Goal: Information Seeking & Learning: Learn about a topic

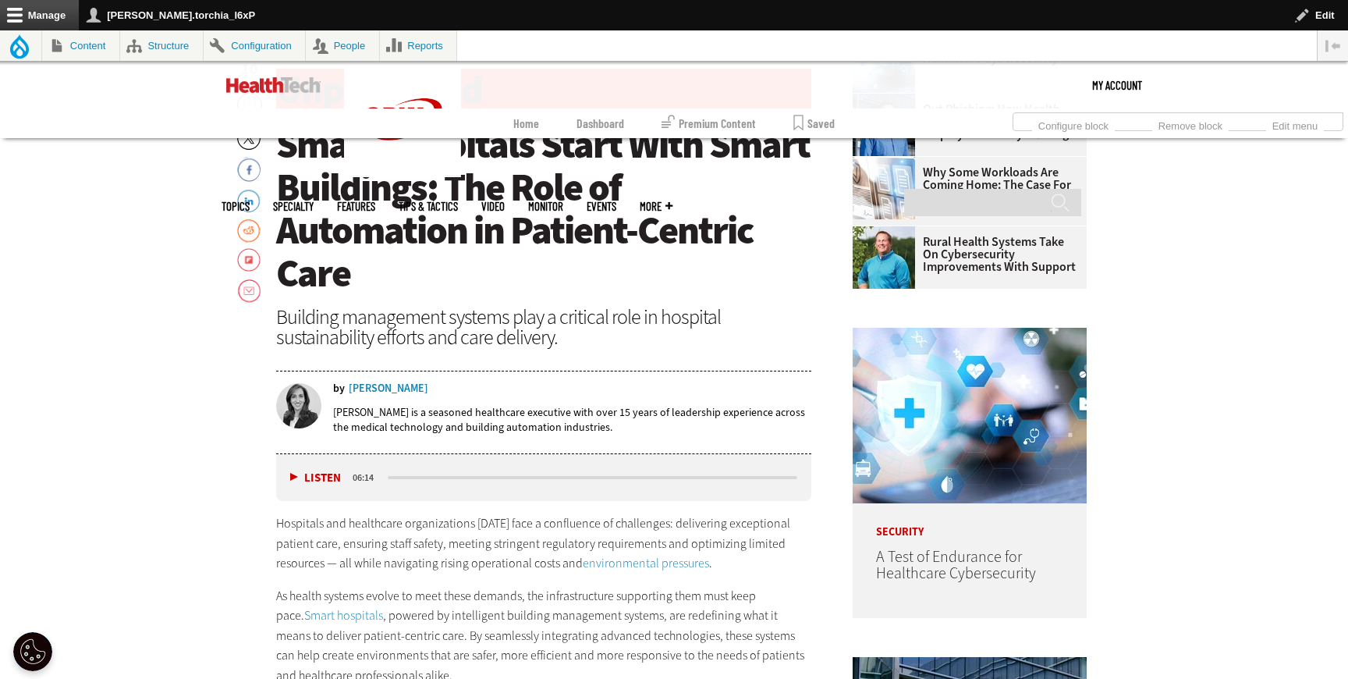
scroll to position [678, 0]
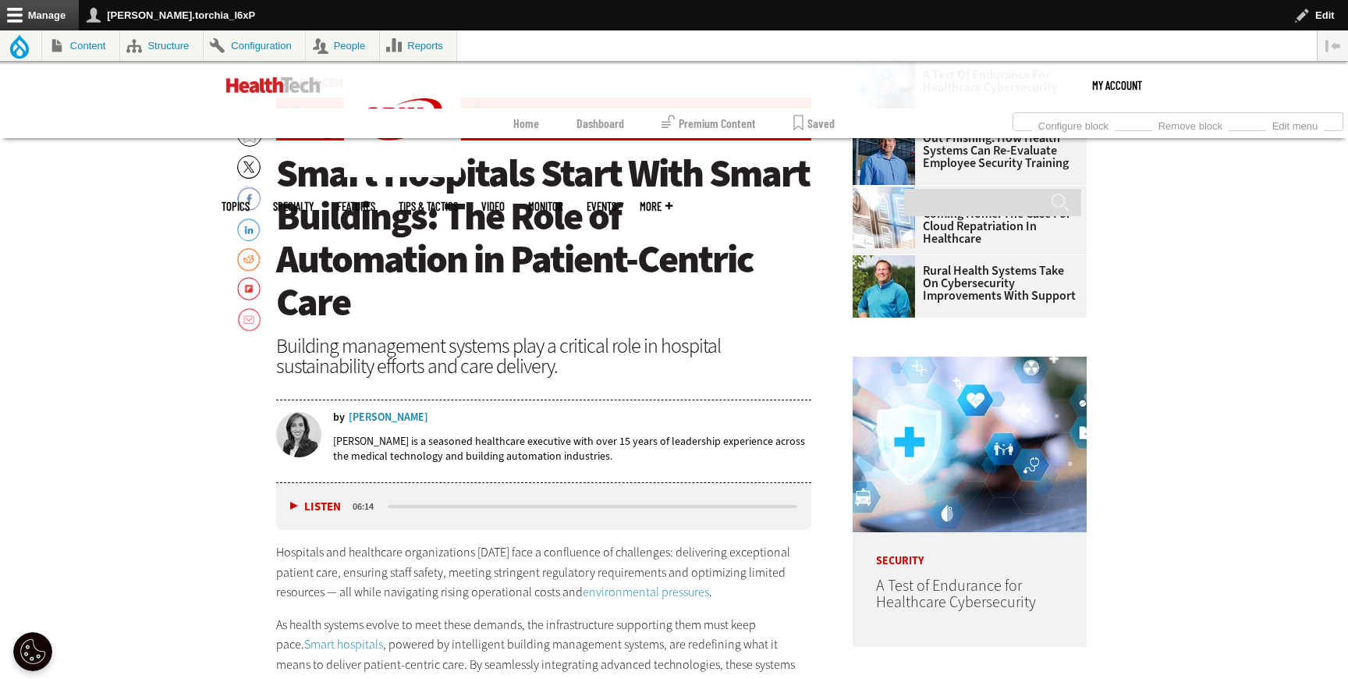
click at [280, 171] on span "Smart Hospitals Start With Smart Buildings: The Role of Automation in Patient-C…" at bounding box center [543, 237] width 534 height 180
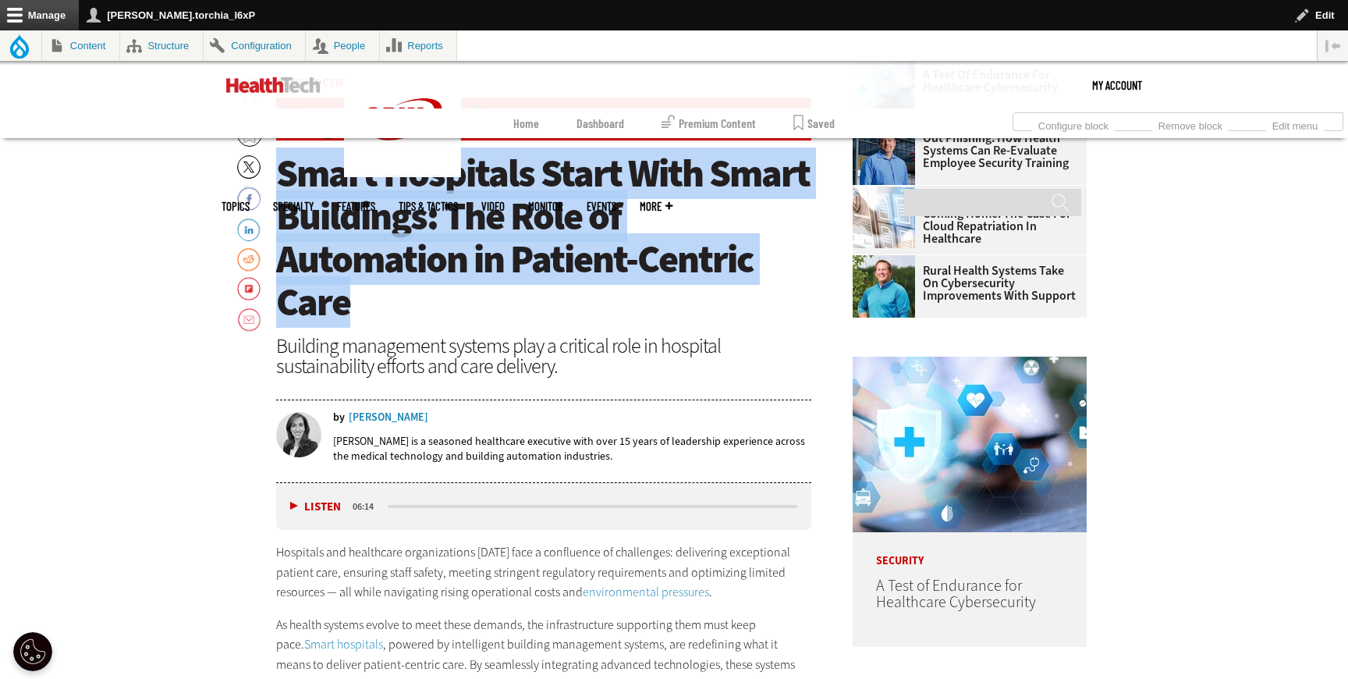
drag, startPoint x: 278, startPoint y: 172, endPoint x: 366, endPoint y: 296, distance: 152.8
click at [366, 296] on h1 "Smart Hospitals Start With Smart Buildings: The Role of Automation in Patient-C…" at bounding box center [543, 238] width 535 height 172
copy span "Smart Hospitals Start With Smart Buildings: The Role of Automation in Patient-C…"
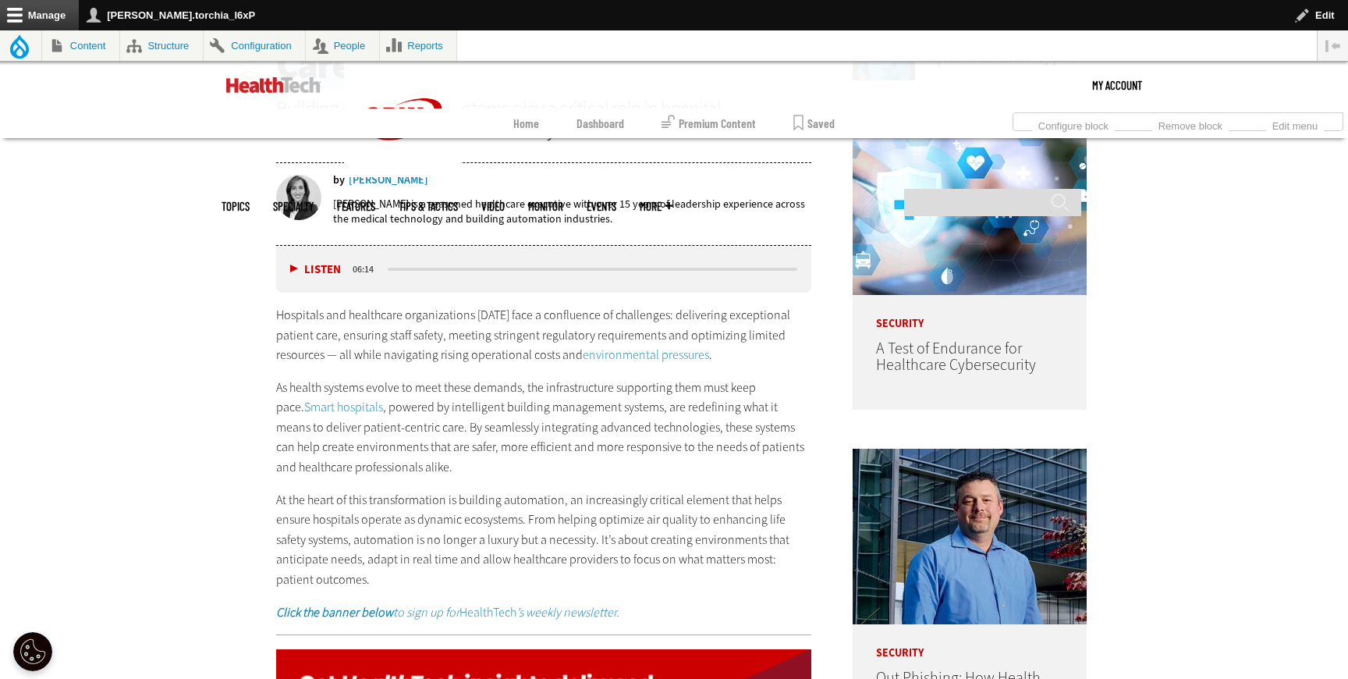
scroll to position [937, 0]
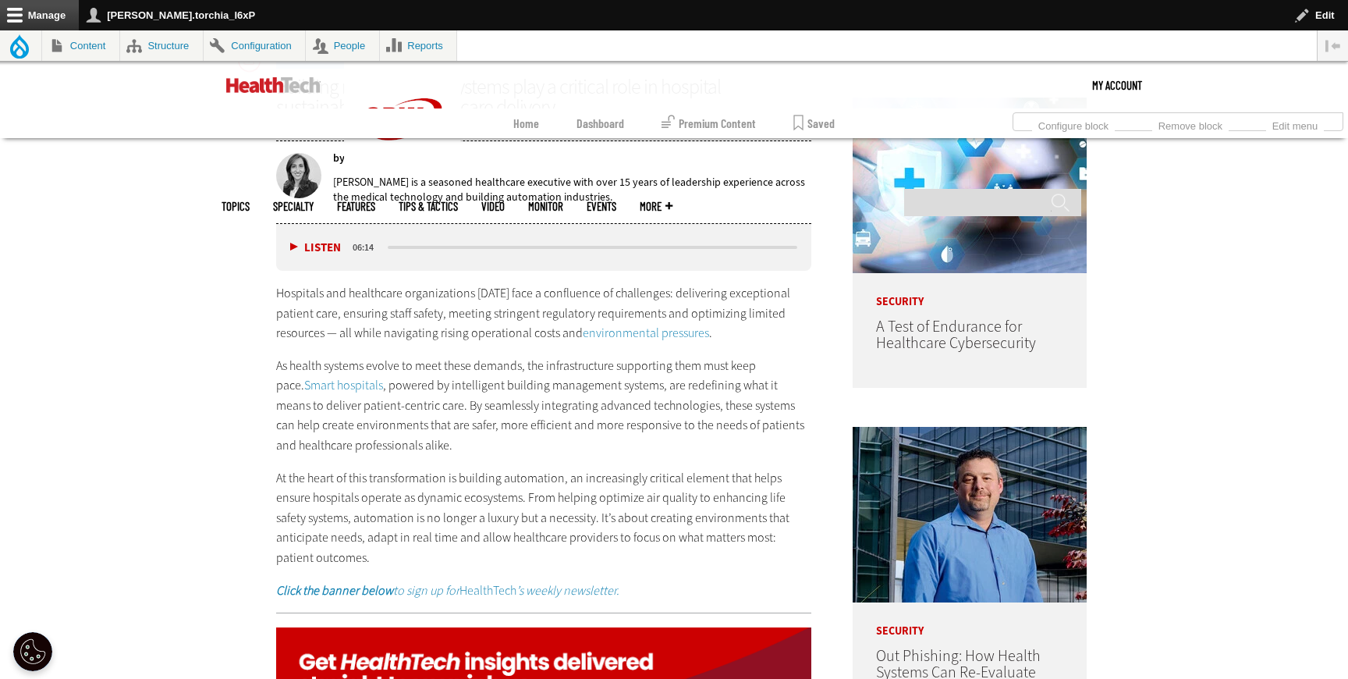
click at [589, 327] on link "environmental pressures" at bounding box center [646, 333] width 126 height 16
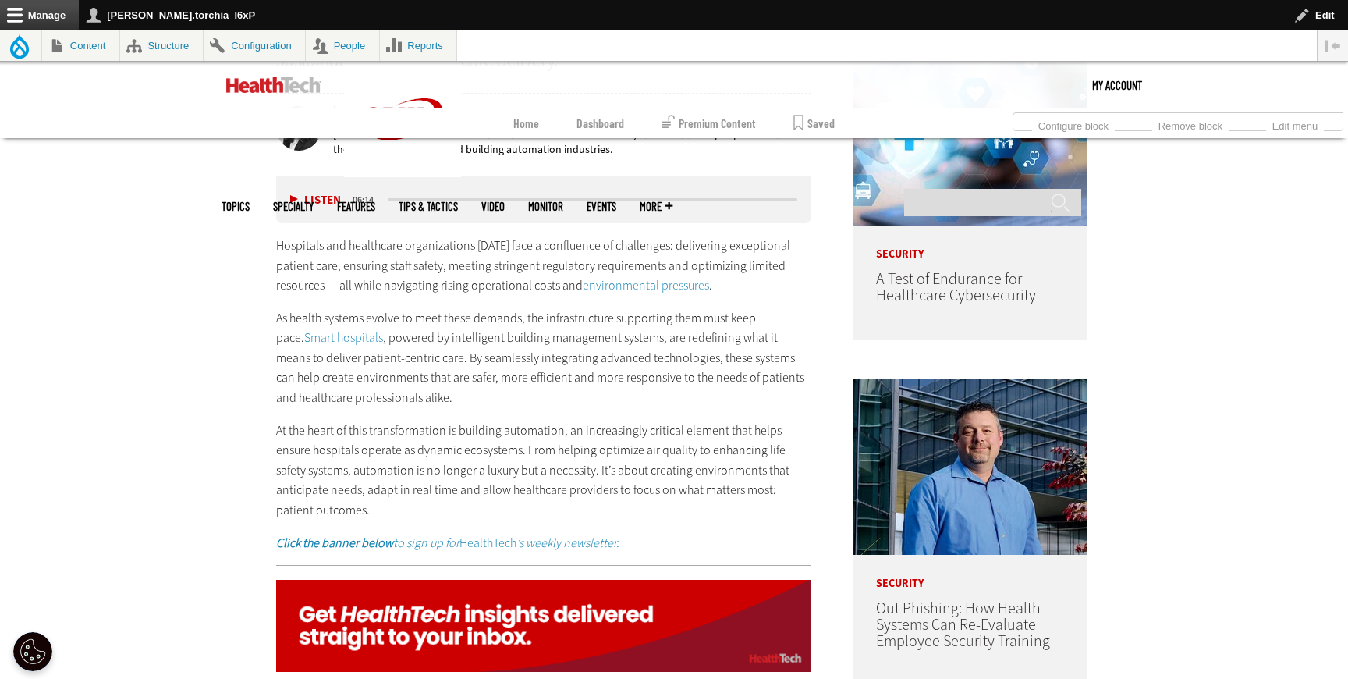
scroll to position [996, 0]
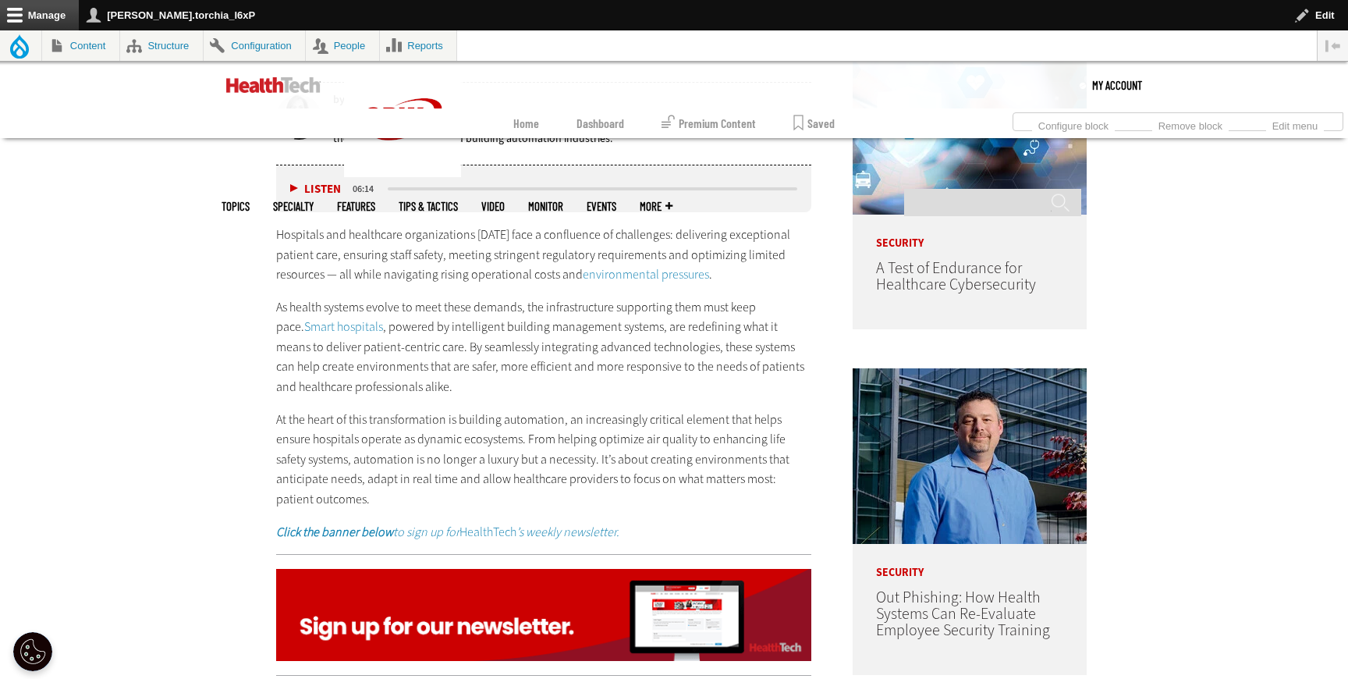
click at [325, 326] on link "Smart hospitals" at bounding box center [343, 326] width 79 height 16
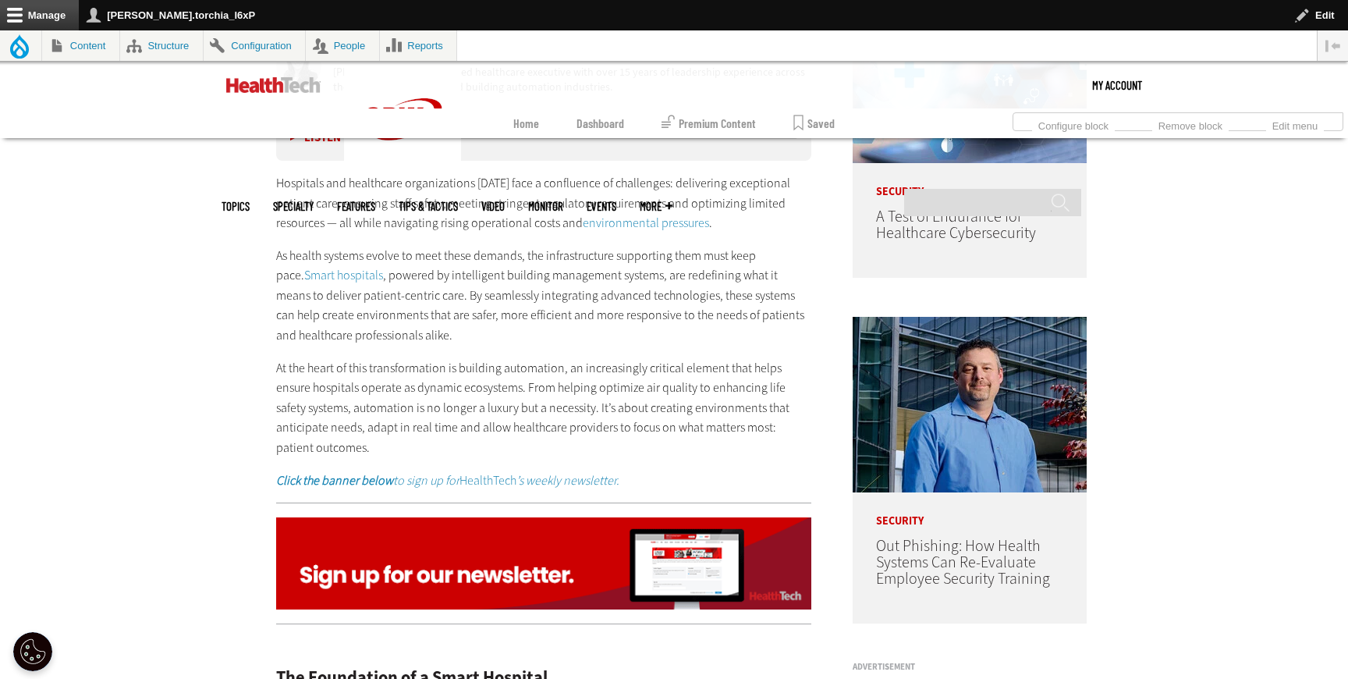
scroll to position [1054, 0]
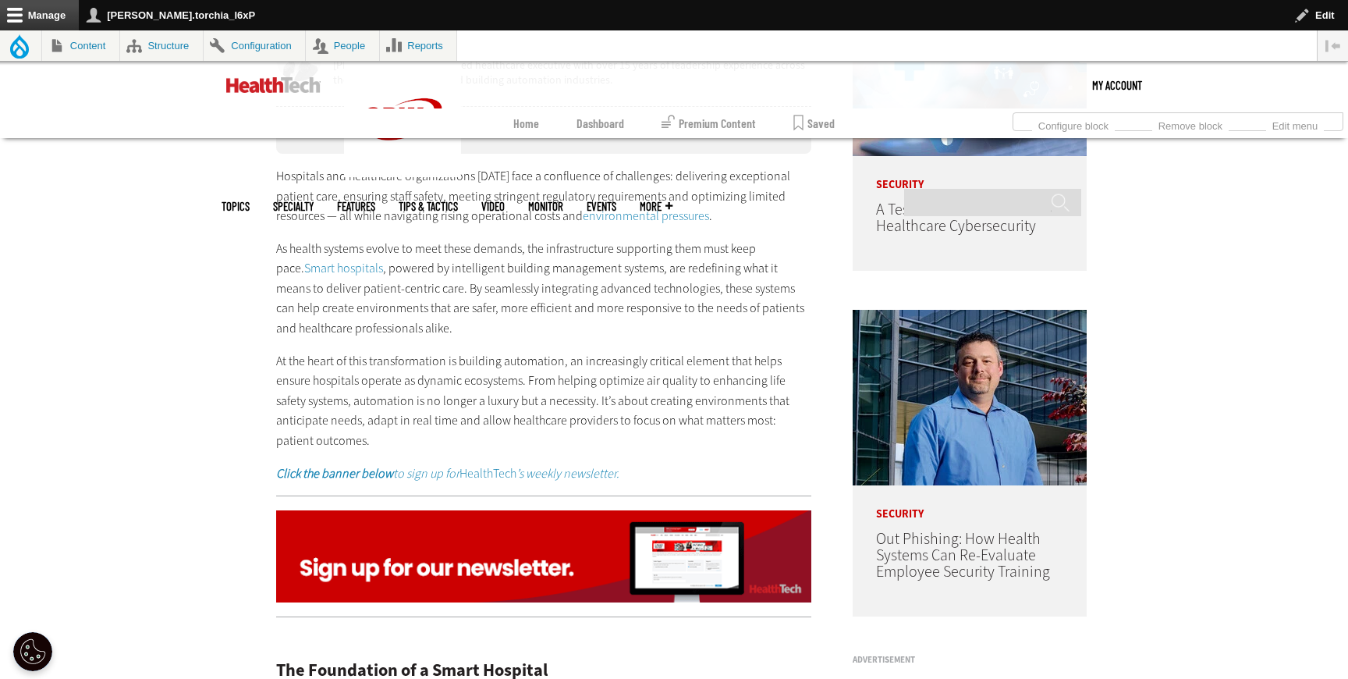
click at [456, 465] on em "Click the banner below to sign up for" at bounding box center [367, 473] width 183 height 16
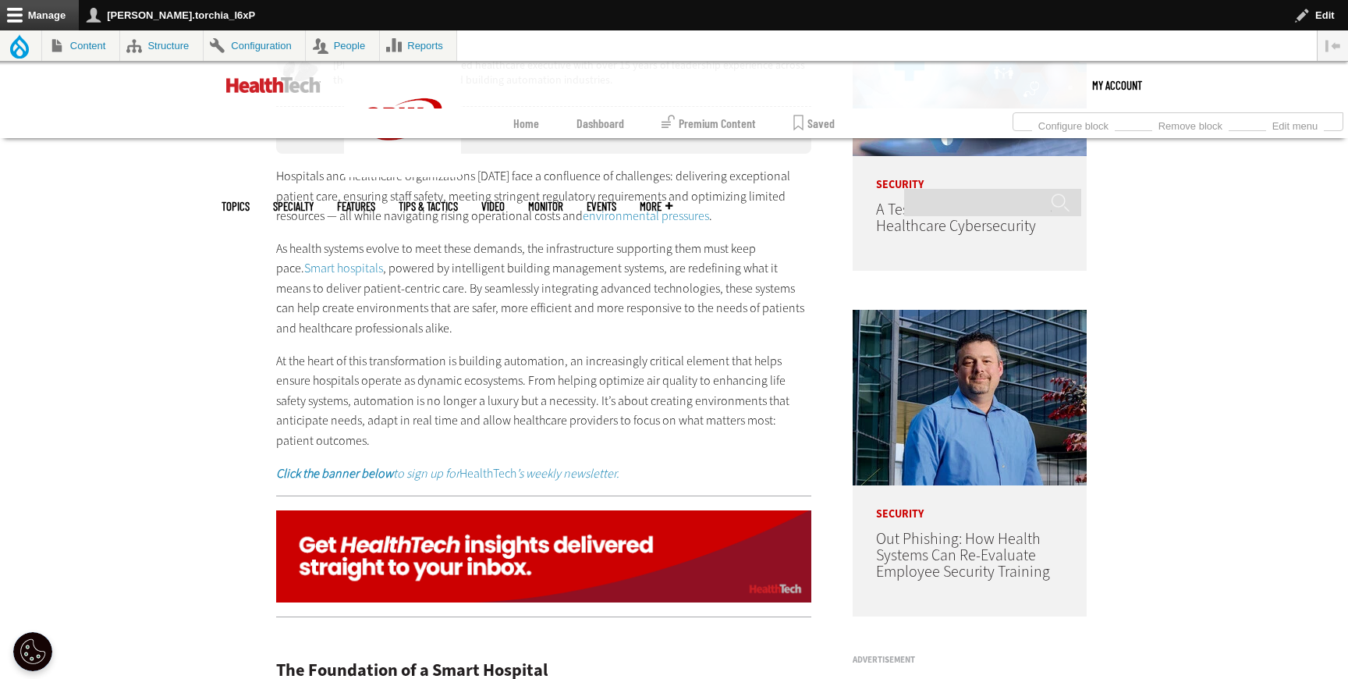
click at [552, 534] on img at bounding box center [543, 556] width 535 height 92
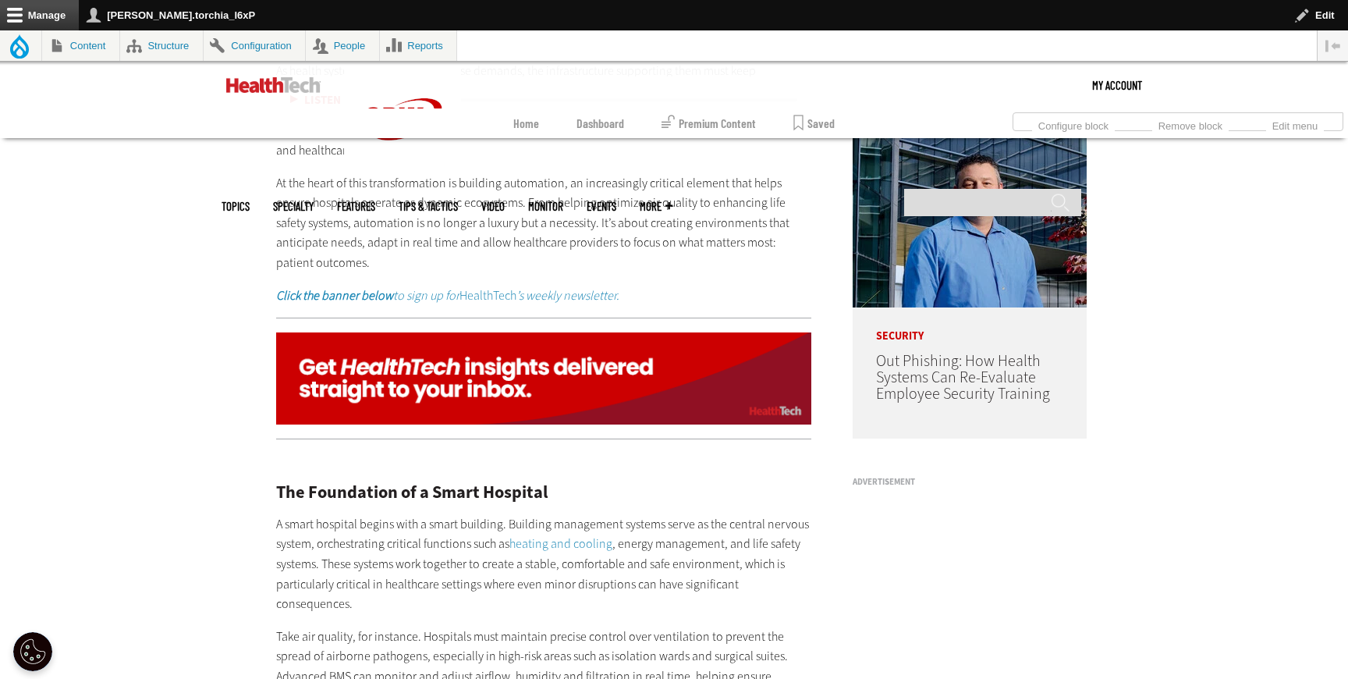
scroll to position [1324, 0]
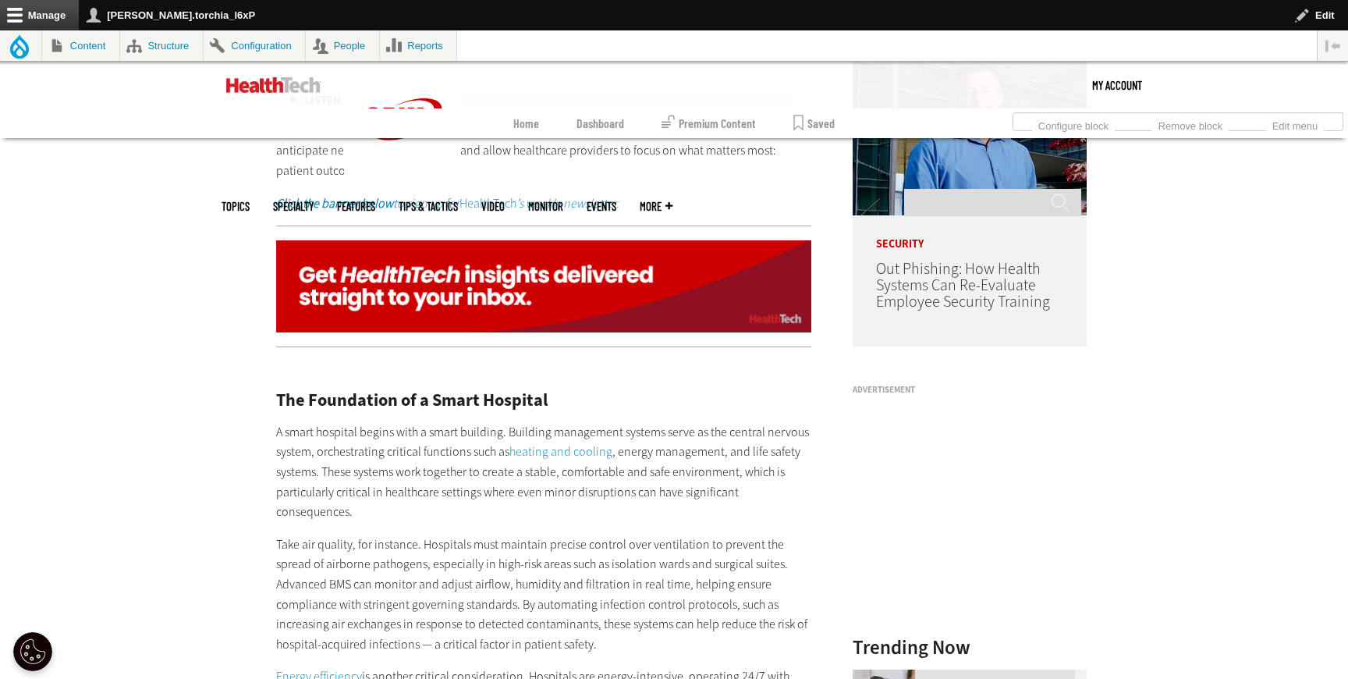
click at [589, 443] on link "heating and cooling" at bounding box center [560, 451] width 103 height 16
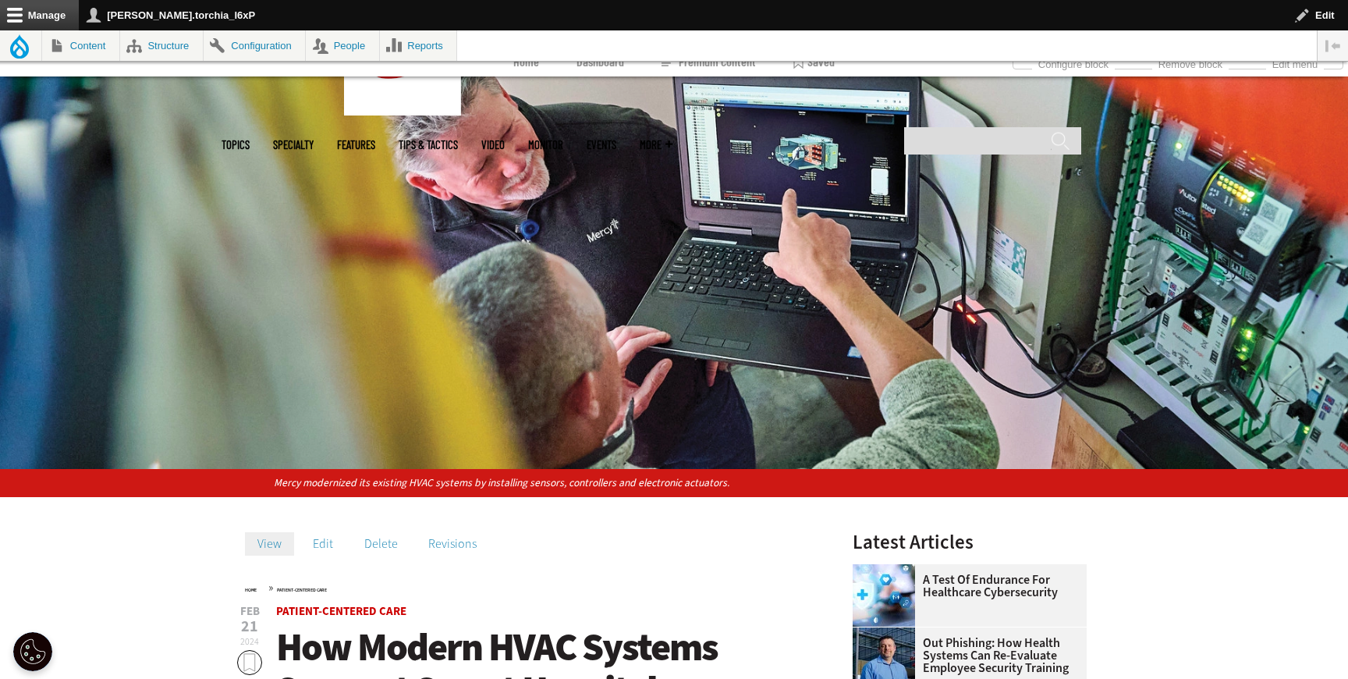
scroll to position [154, 0]
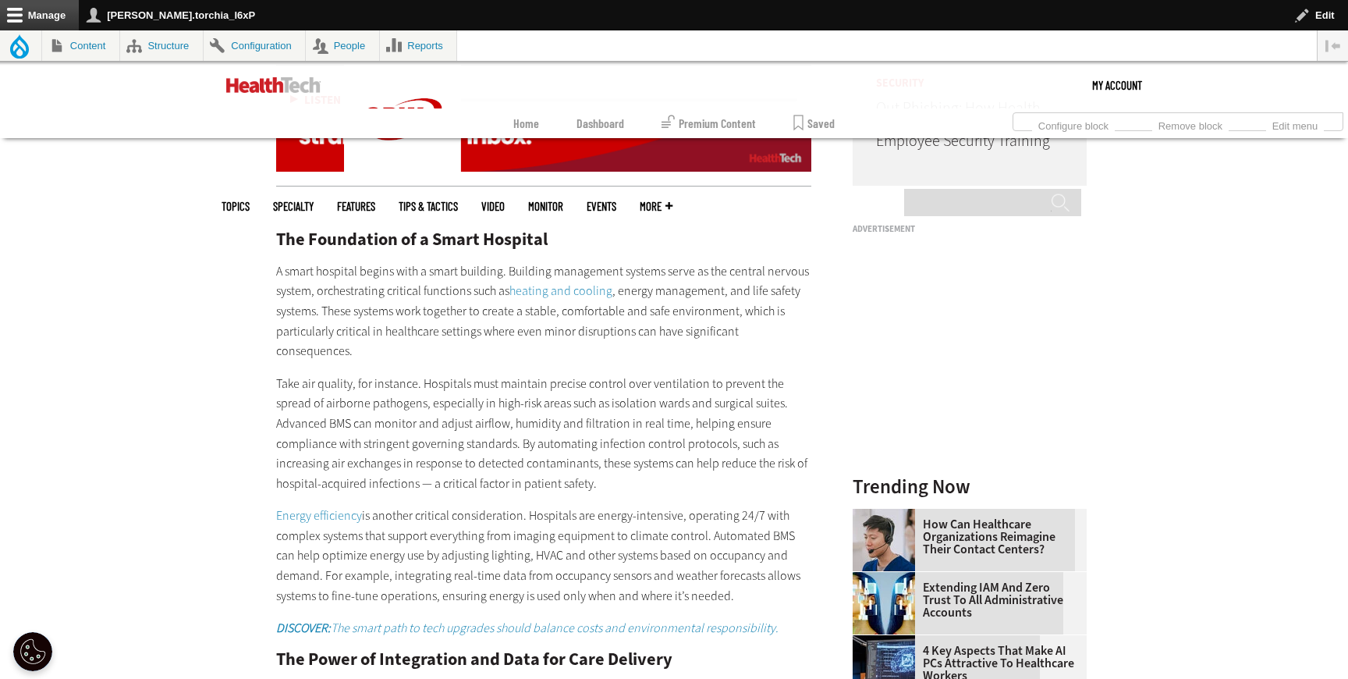
scroll to position [1516, 0]
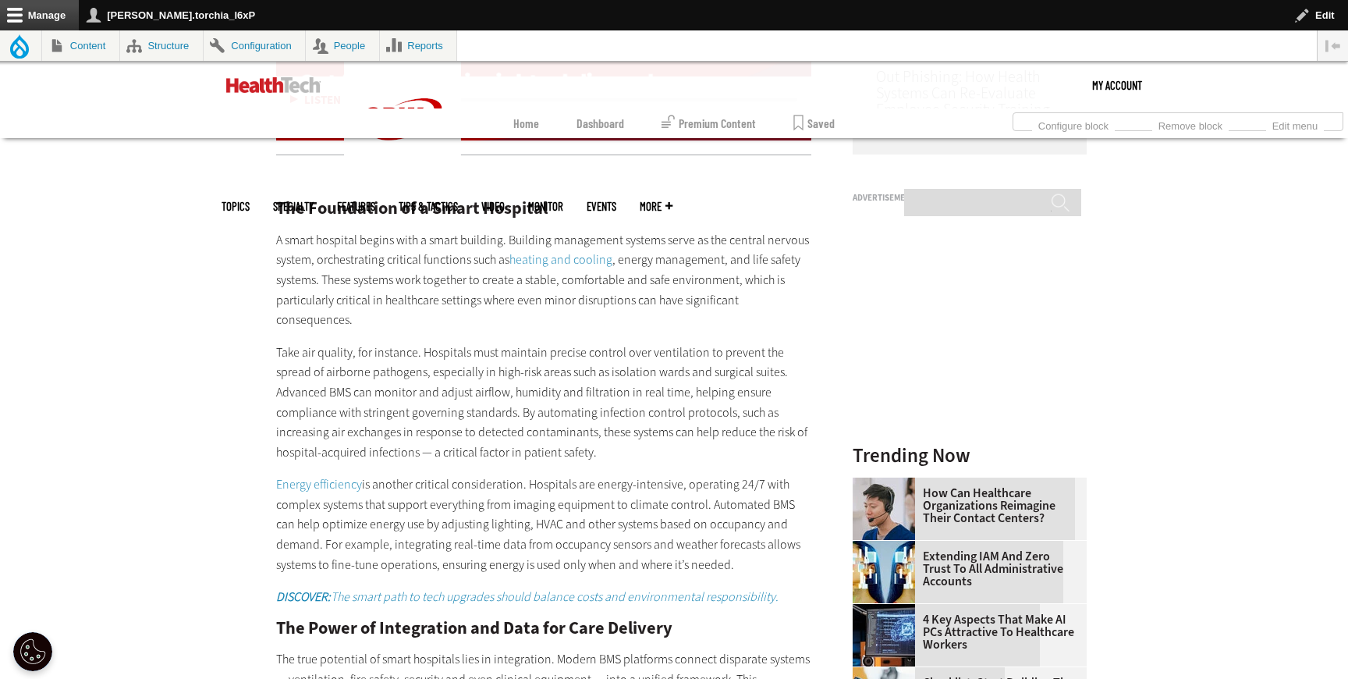
click at [318, 476] on link "Energy efficiency" at bounding box center [319, 484] width 86 height 16
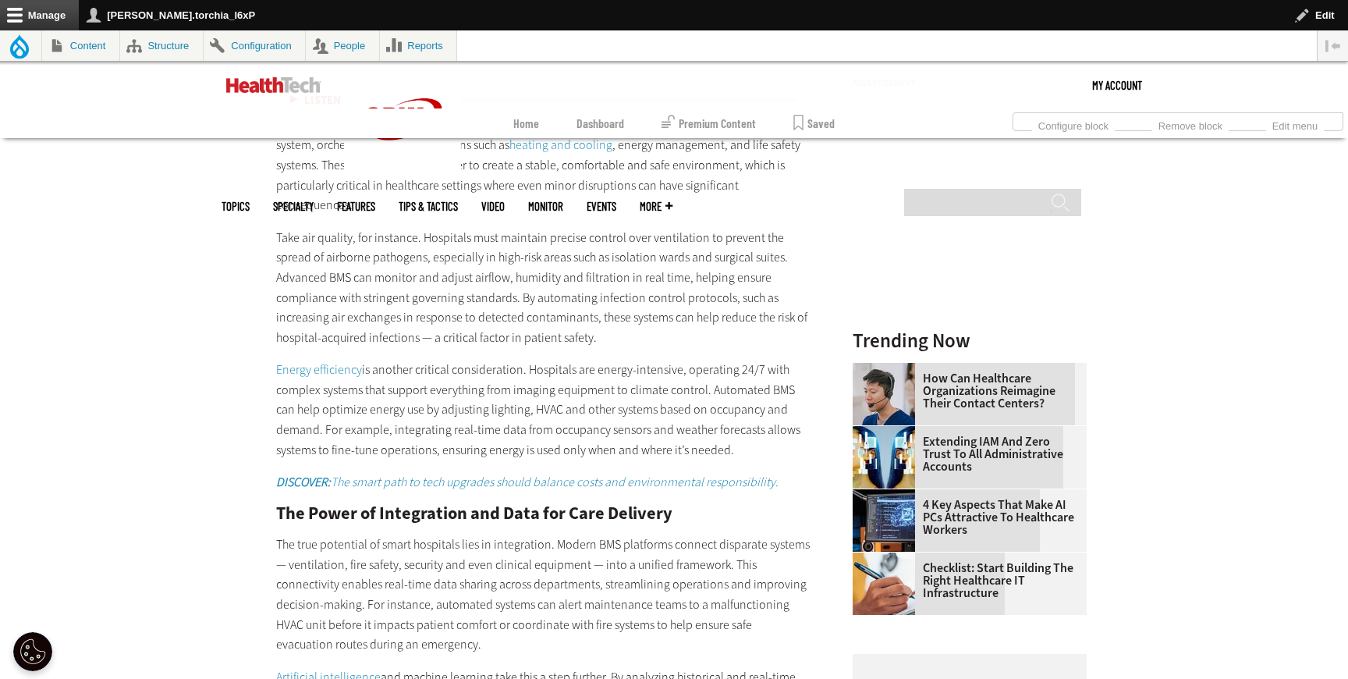
scroll to position [1631, 0]
click at [582, 473] on em "DISCOVER: The smart path to tech upgrades should balance costs and environmenta…" at bounding box center [527, 481] width 502 height 16
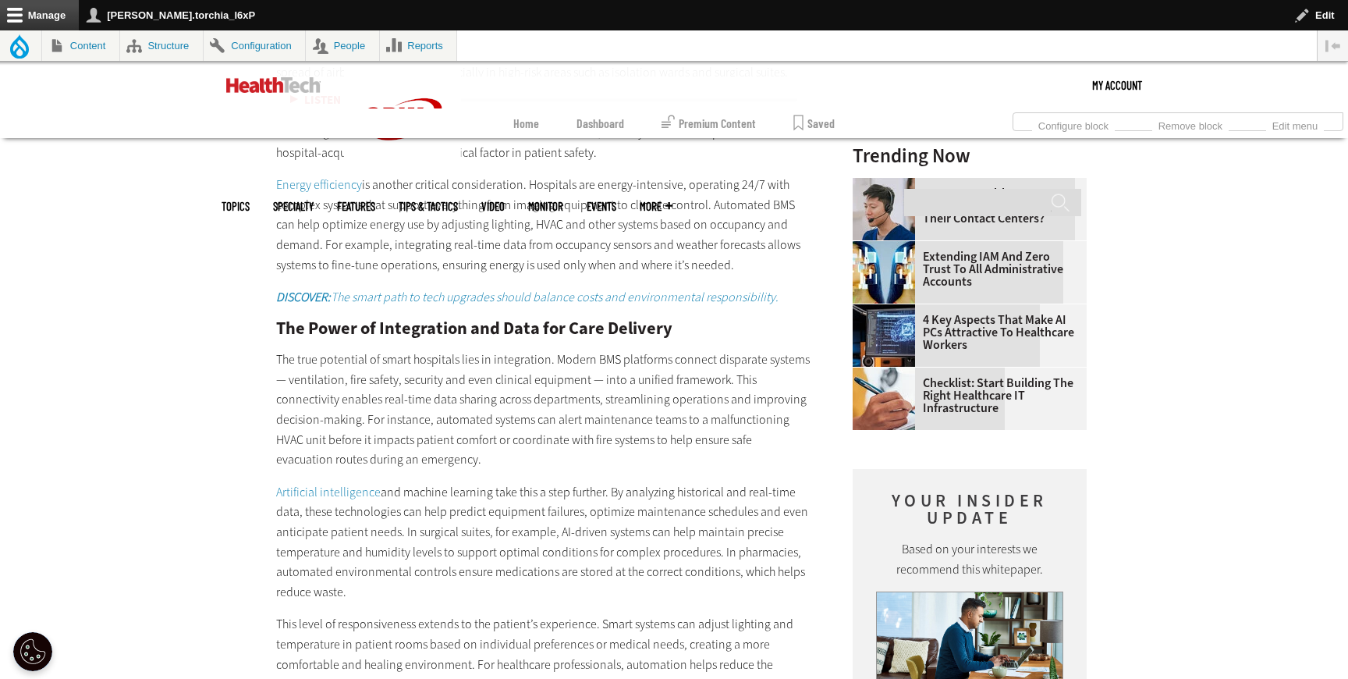
scroll to position [1827, 0]
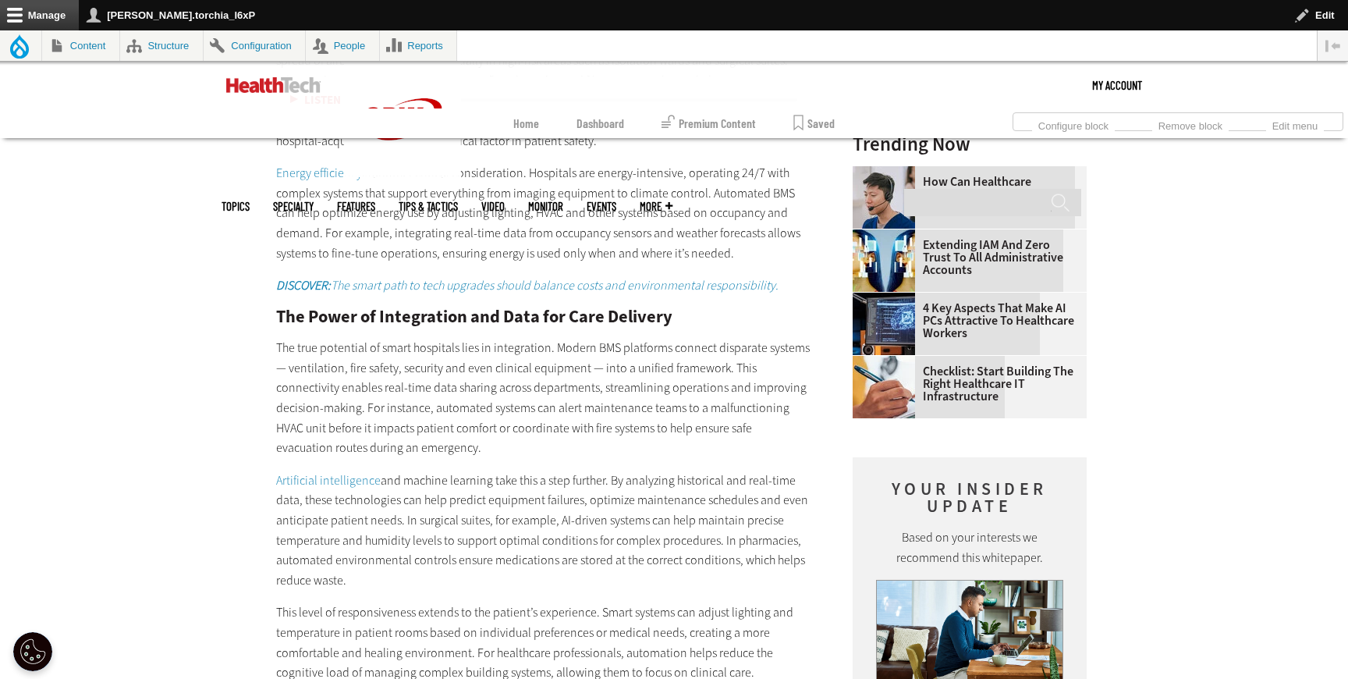
click at [351, 472] on link "Artificial intelligence" at bounding box center [328, 480] width 105 height 16
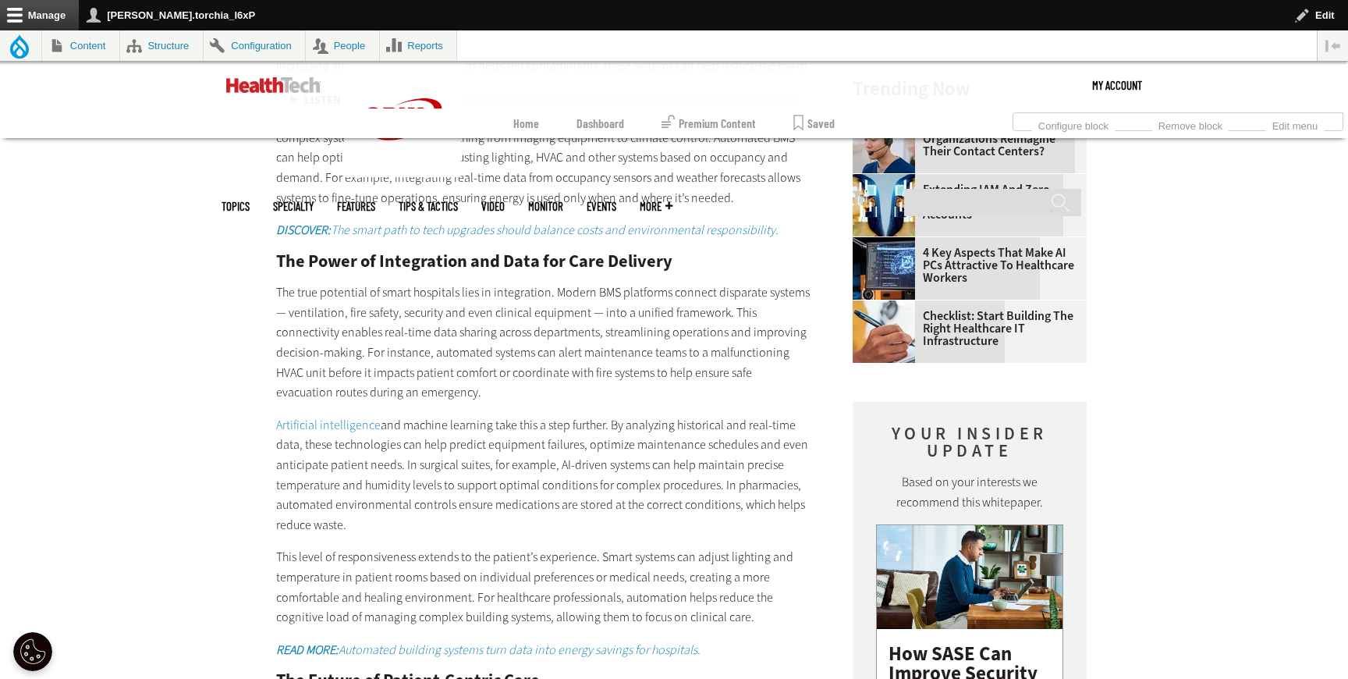
scroll to position [1922, 0]
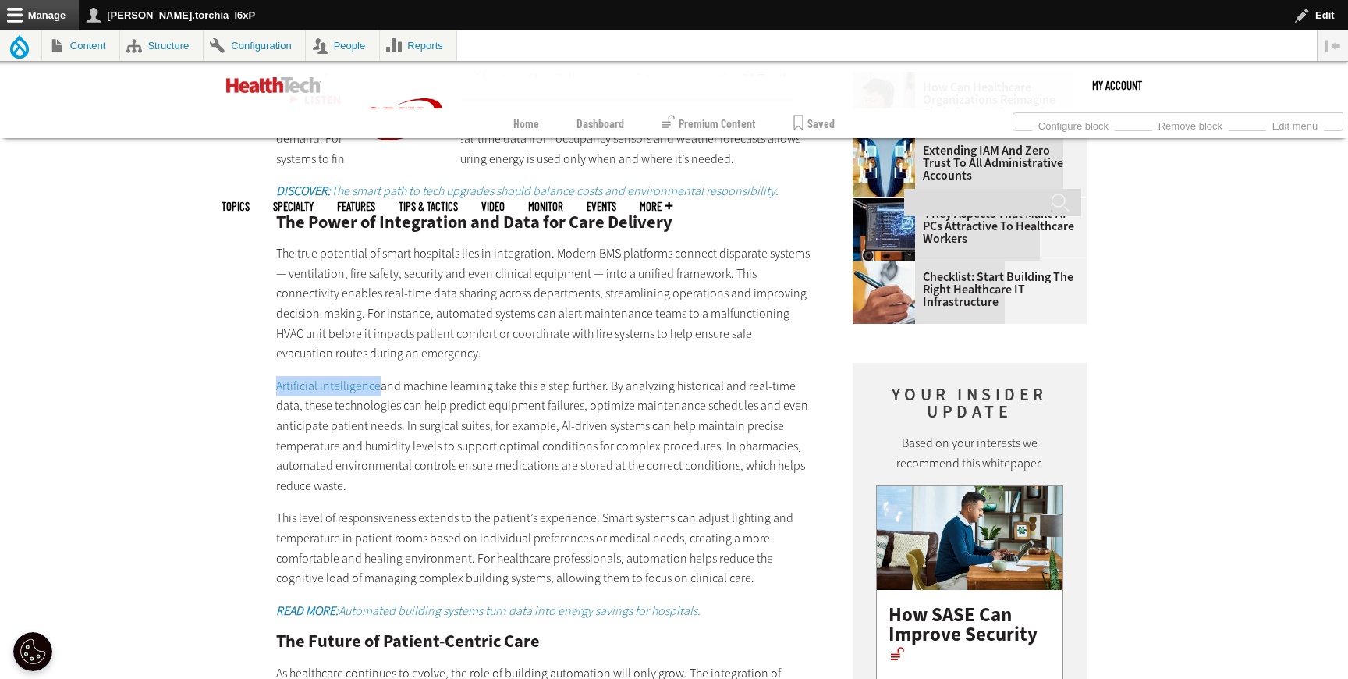
drag, startPoint x: 254, startPoint y: 338, endPoint x: 374, endPoint y: 347, distance: 121.3
click at [374, 347] on article "[DATE] Twitter Facebook LinkedIn Reddit Flipboard Email Patient-Centered Care U…" at bounding box center [528, 206] width 566 height 2744
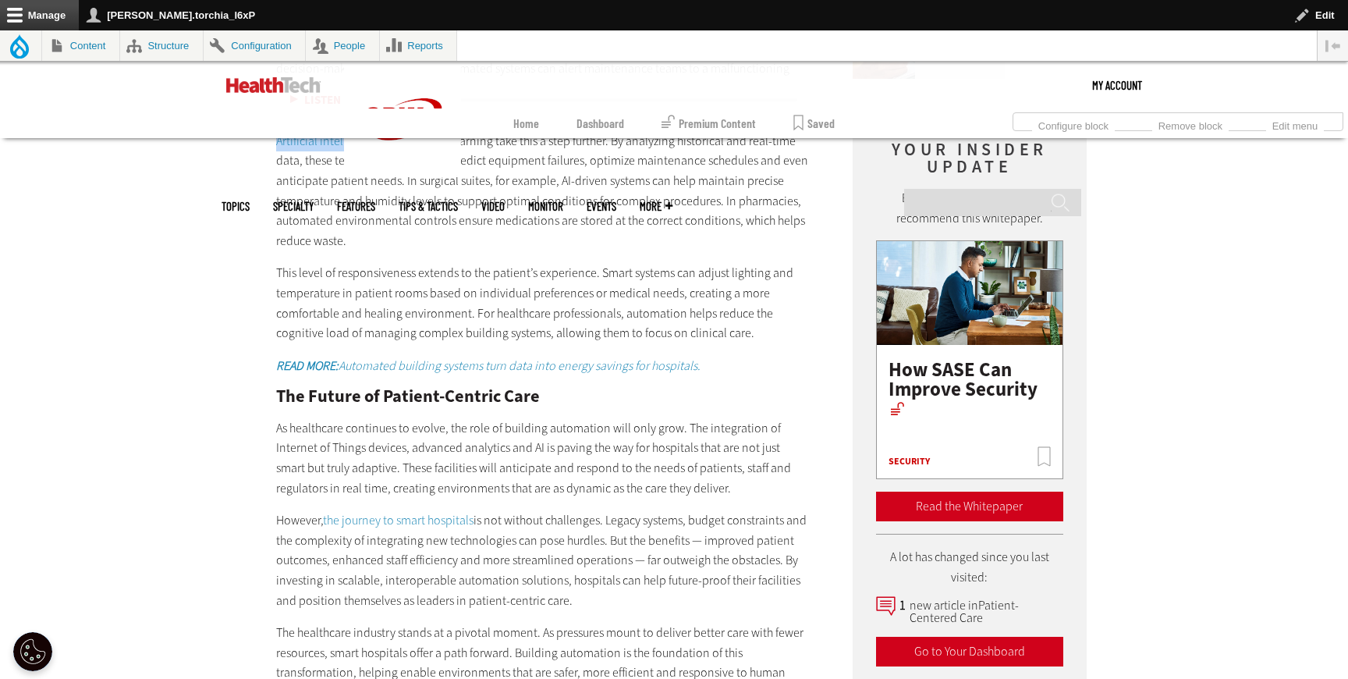
scroll to position [2217, 0]
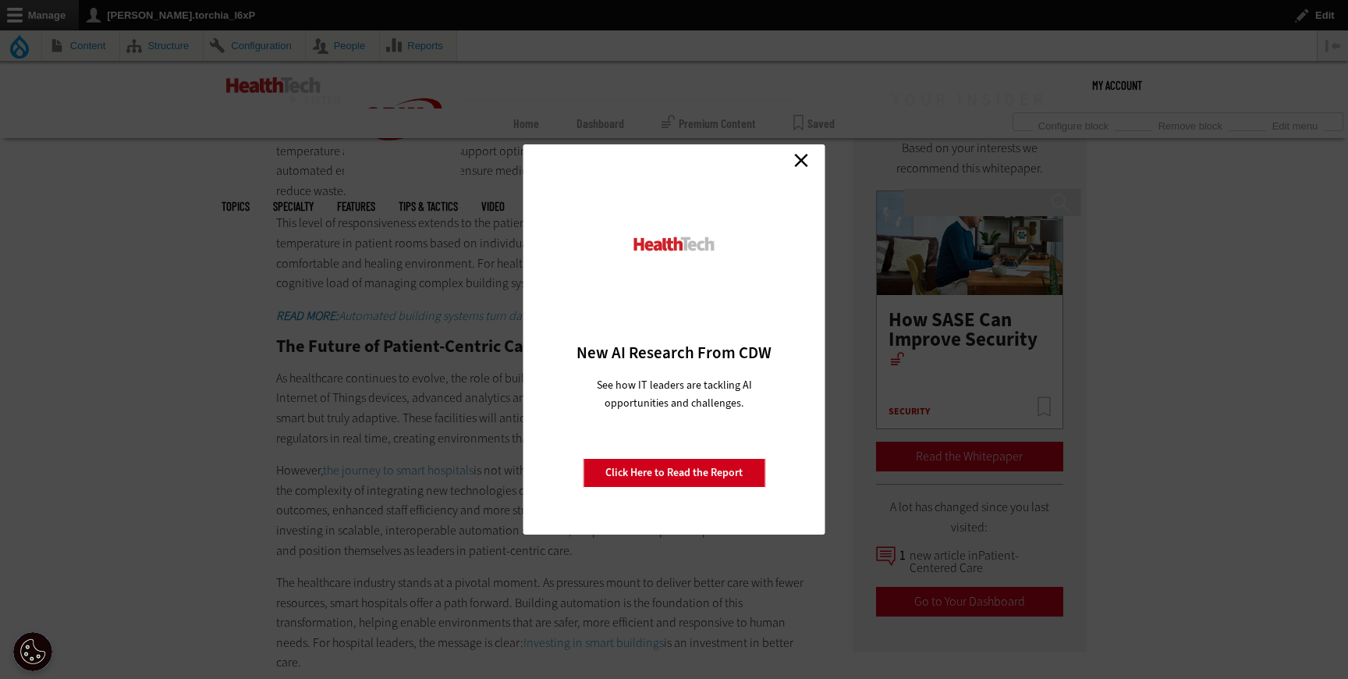
click at [801, 163] on link "Close" at bounding box center [801, 159] width 23 height 23
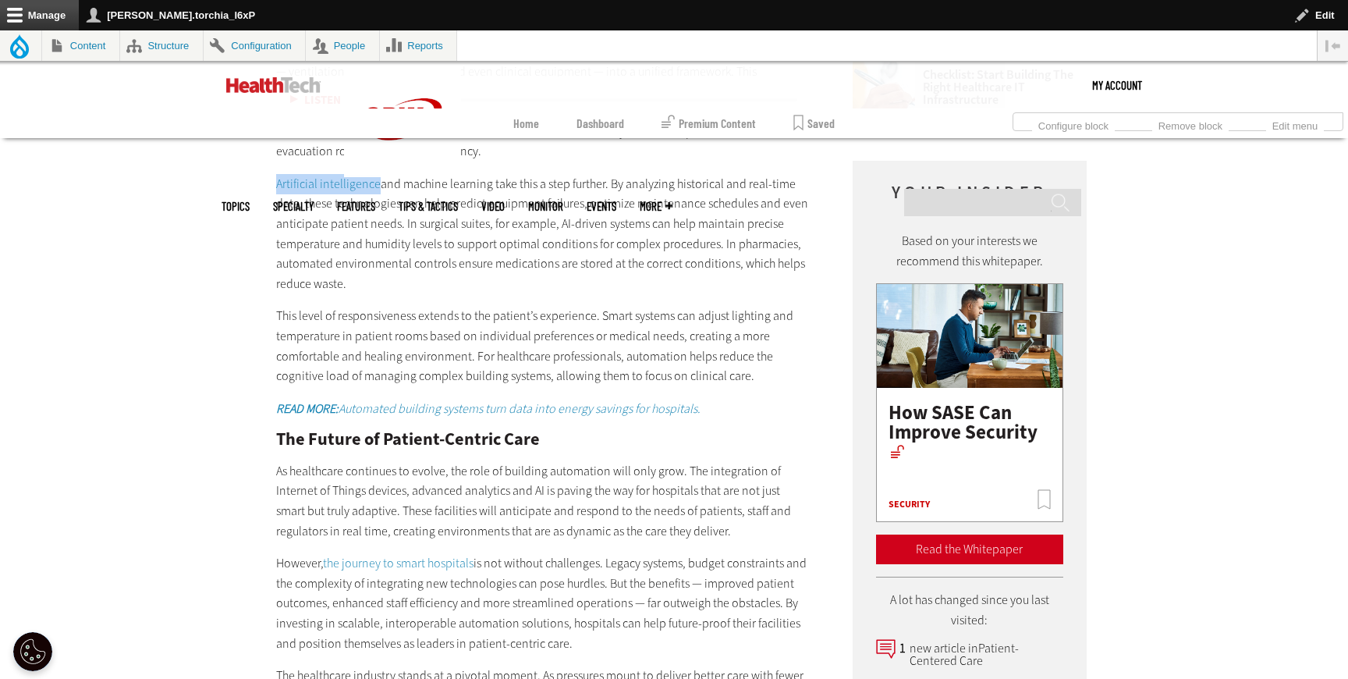
scroll to position [2091, 0]
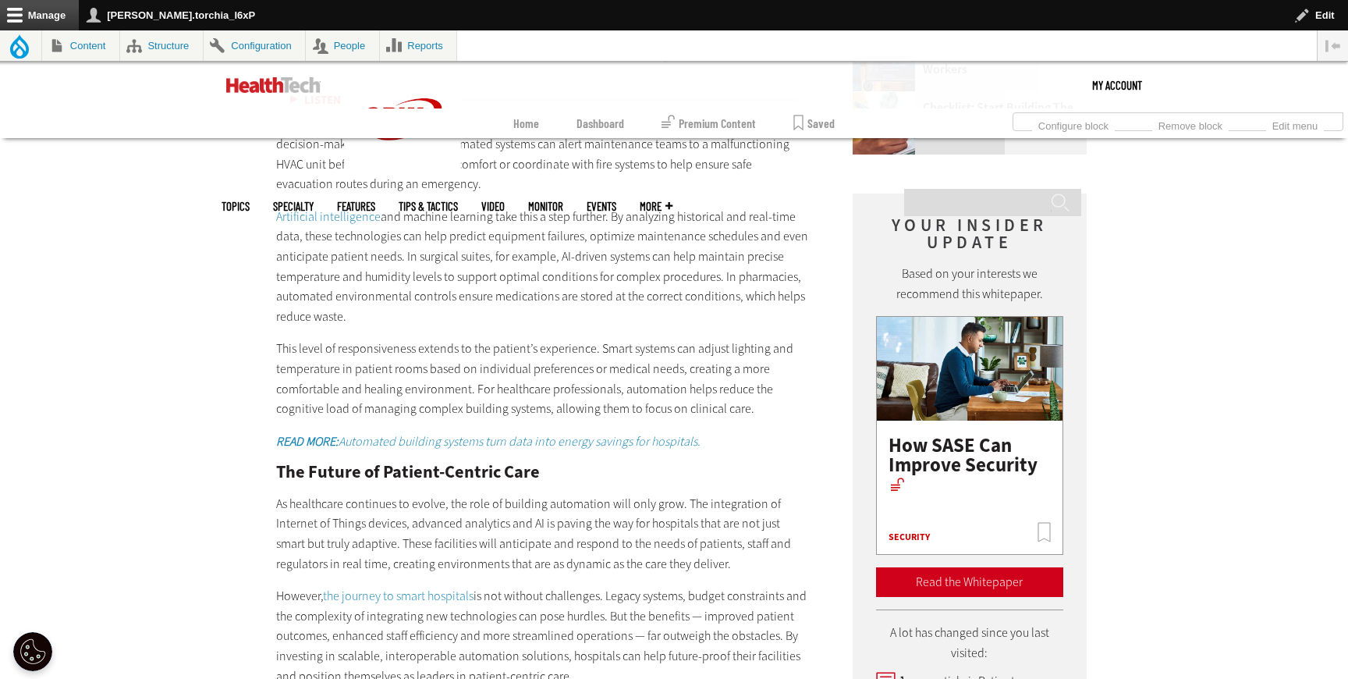
click at [281, 346] on p "This level of responsiveness extends to the patient’s experience. Smart systems…" at bounding box center [543, 379] width 535 height 80
click at [320, 433] on strong "READ MORE:" at bounding box center [307, 441] width 62 height 16
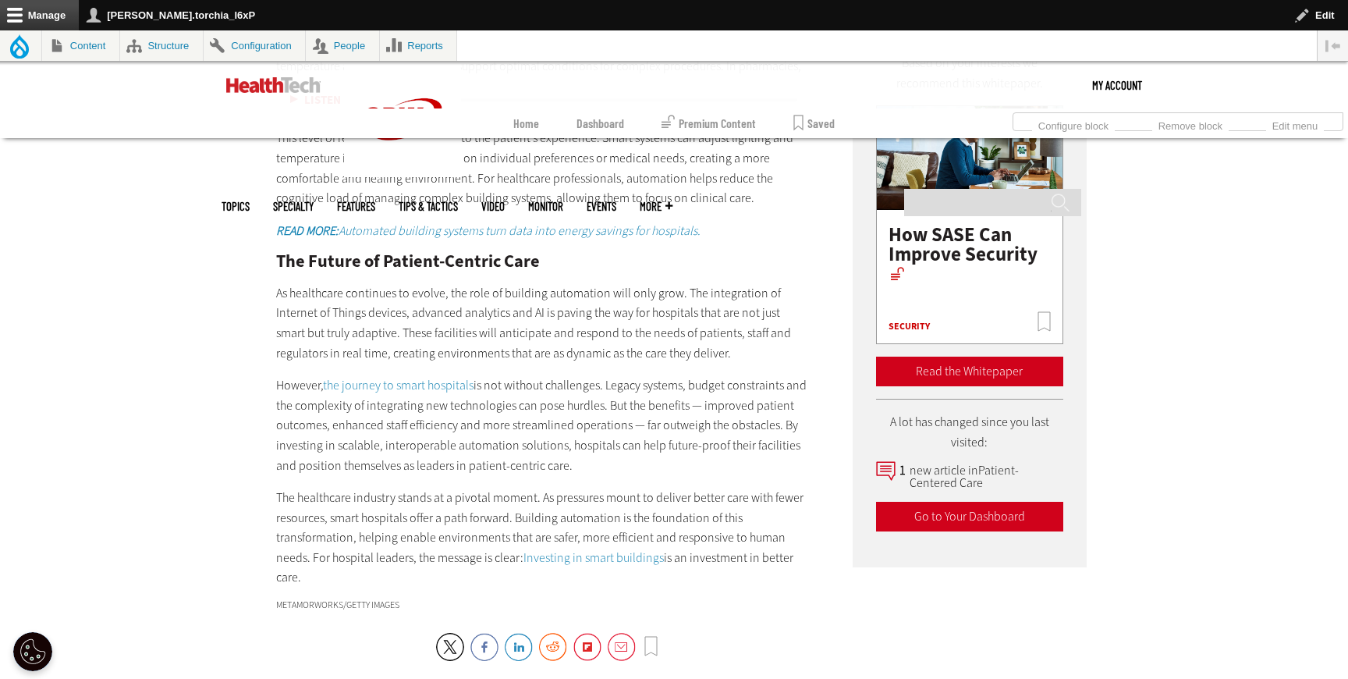
scroll to position [2341, 0]
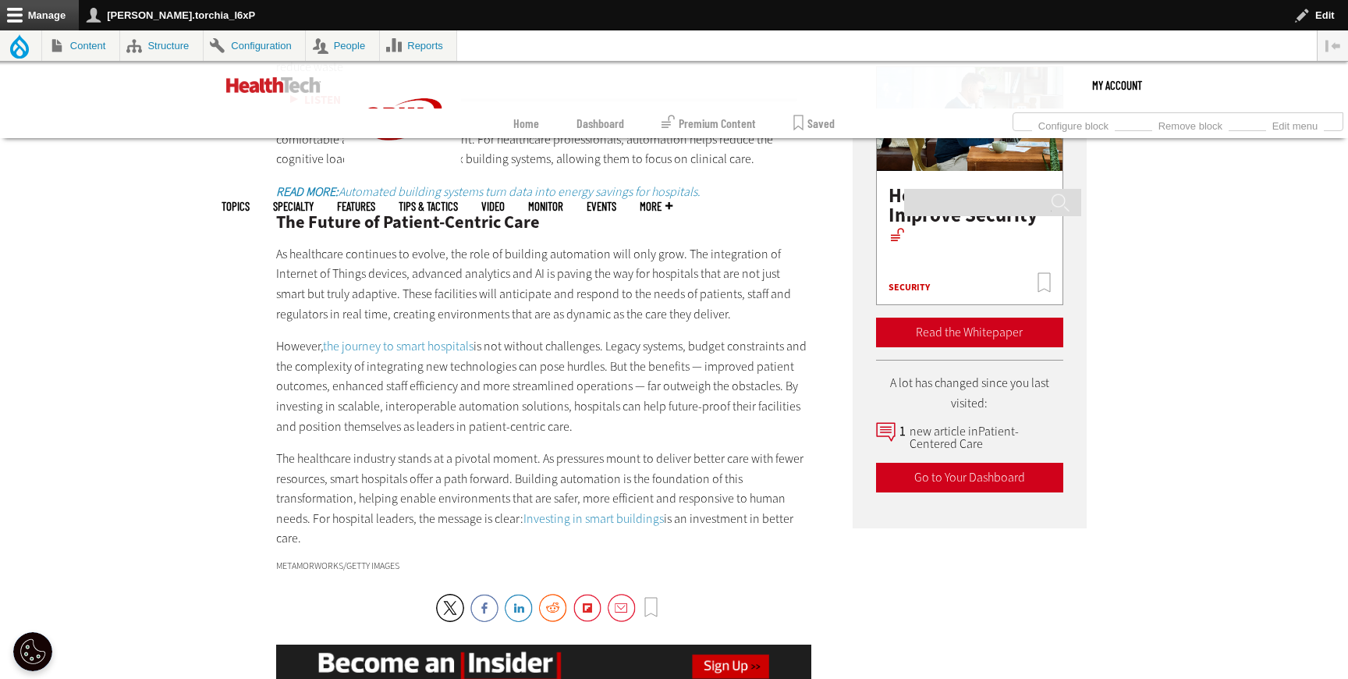
click at [431, 338] on link "the journey to smart hospitals" at bounding box center [398, 346] width 151 height 16
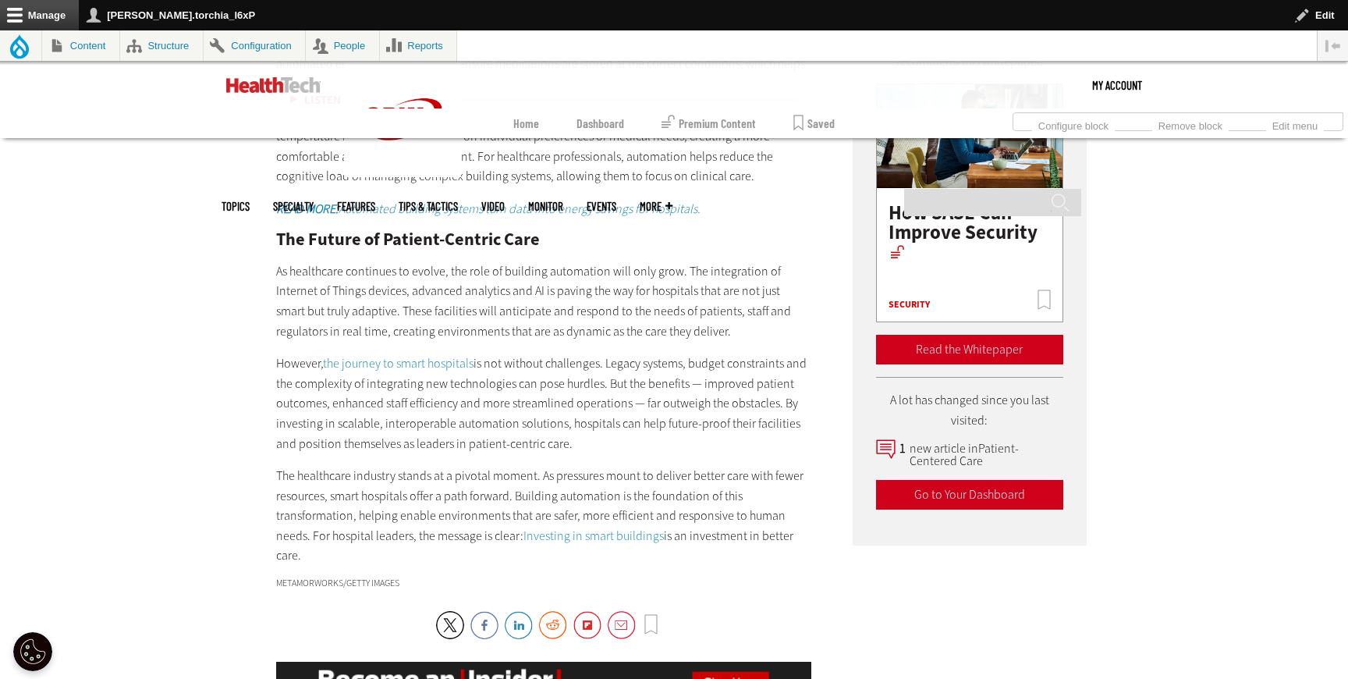
scroll to position [2326, 0]
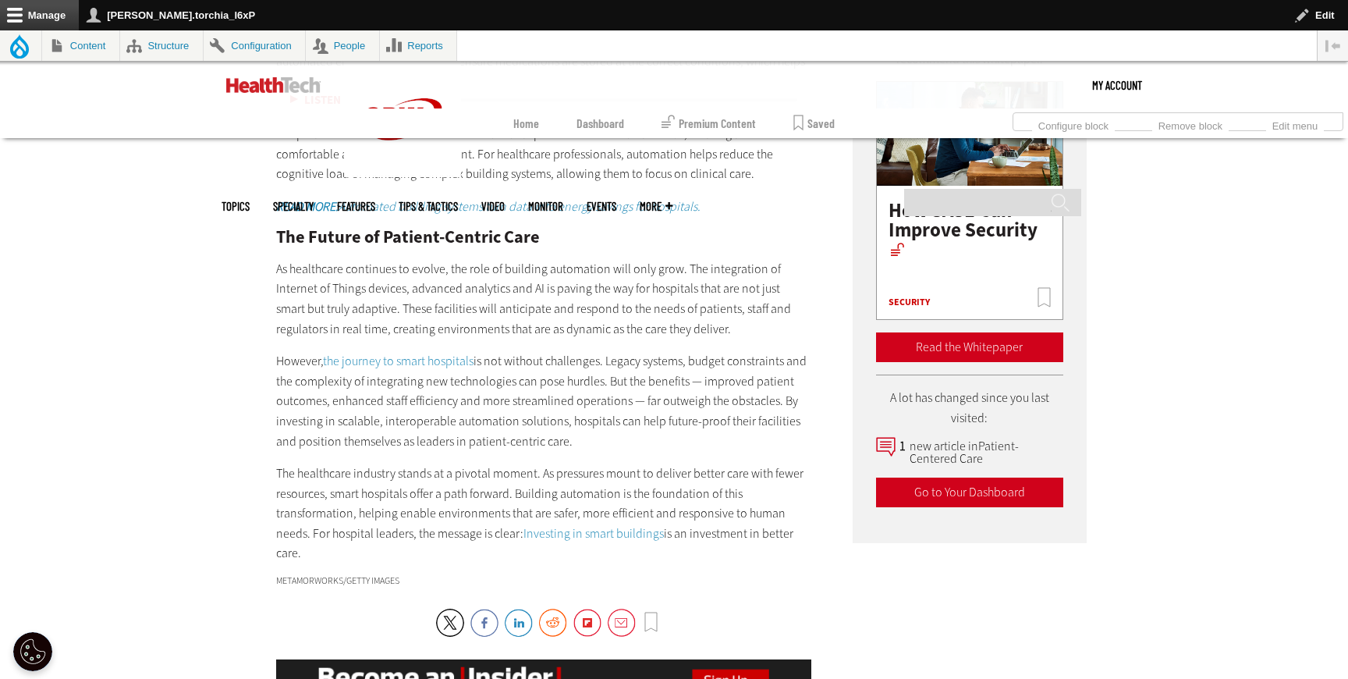
click at [558, 525] on link "Investing in smart buildings" at bounding box center [594, 533] width 140 height 16
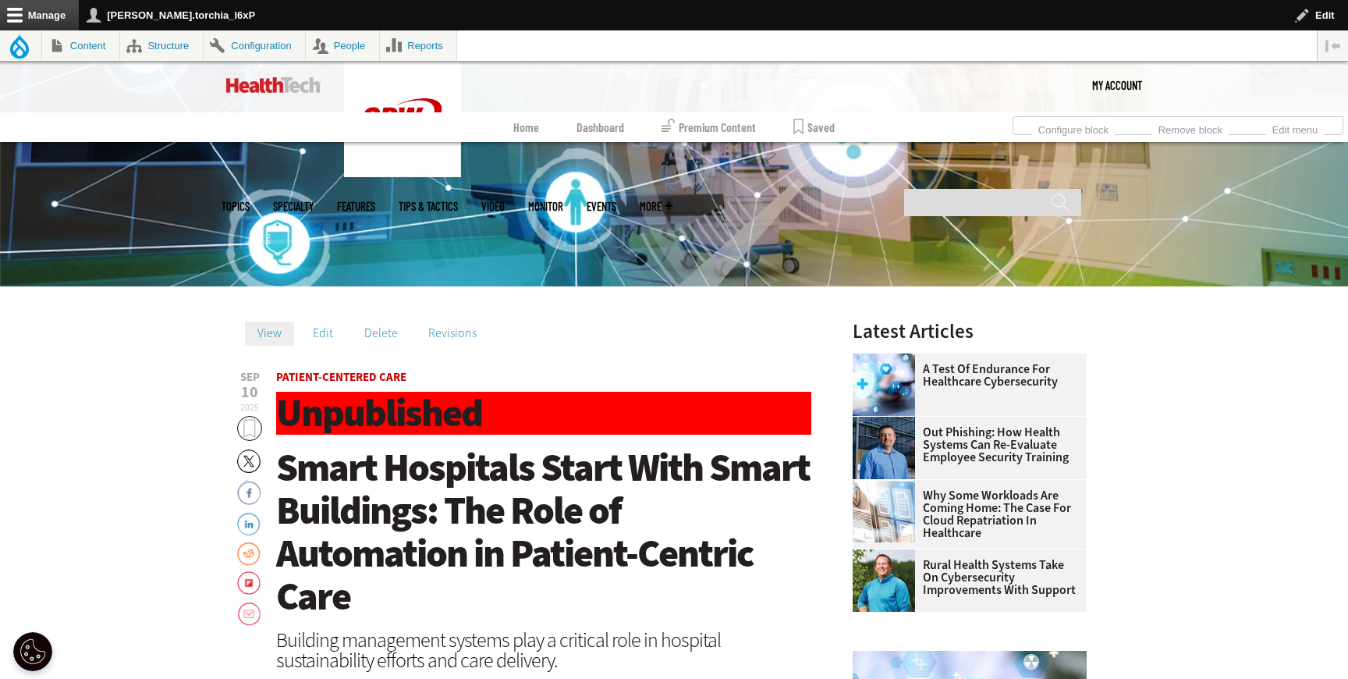
scroll to position [393, 0]
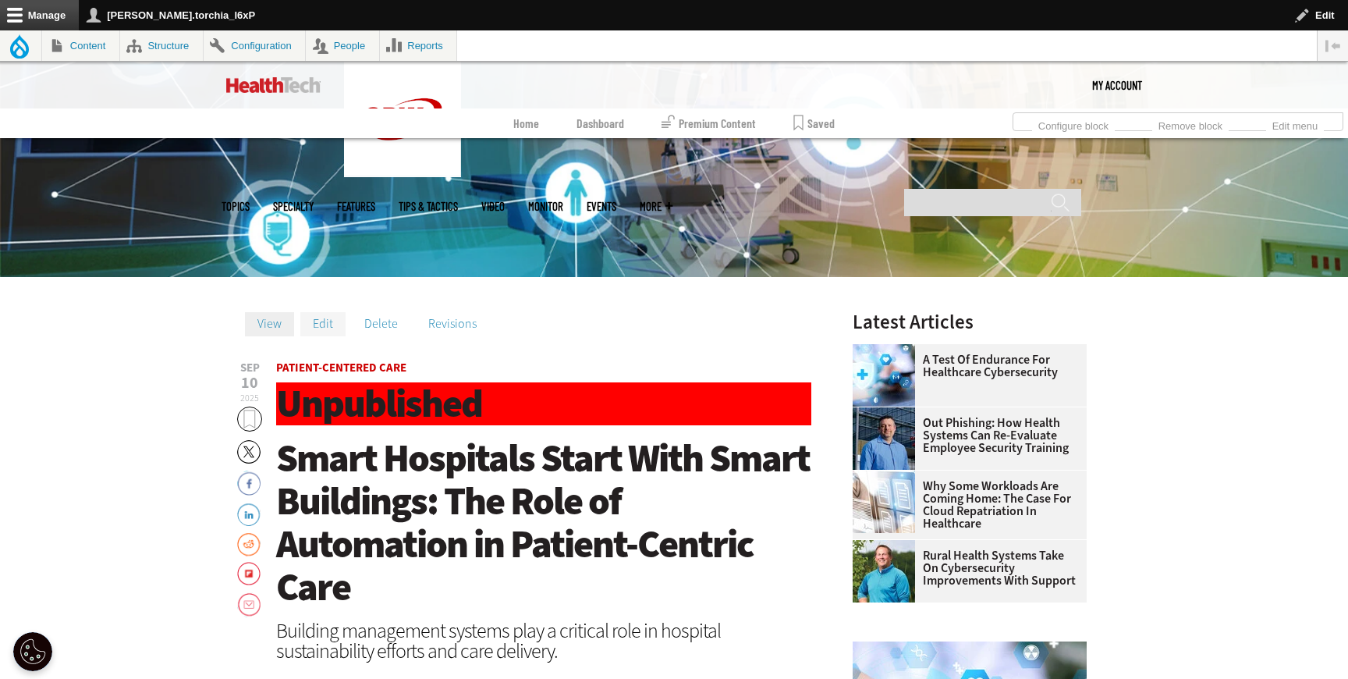
click at [321, 325] on link "Edit" at bounding box center [322, 323] width 45 height 23
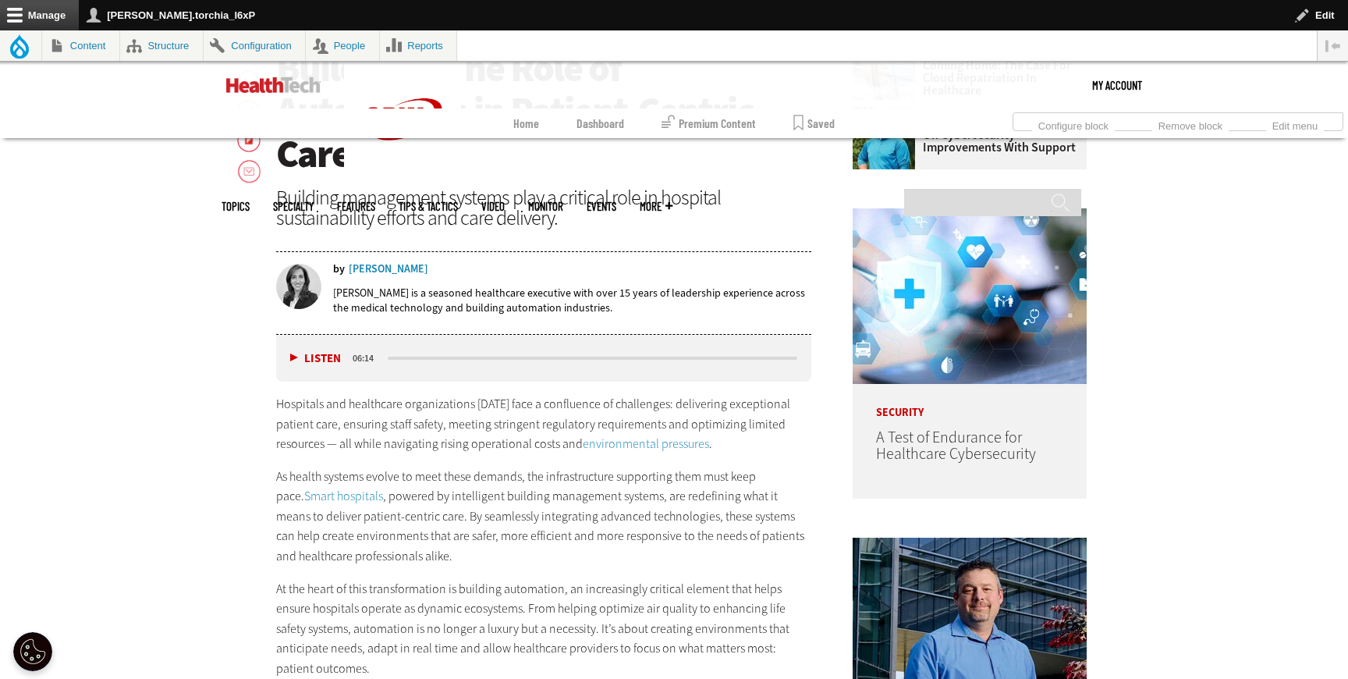
scroll to position [815, 0]
